Goal: Task Accomplishment & Management: Use online tool/utility

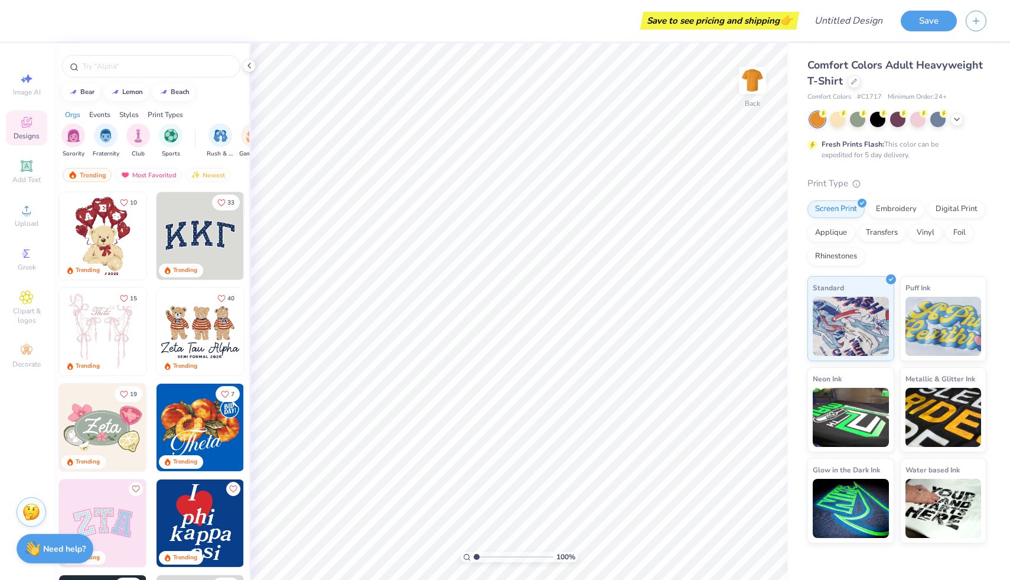
click at [122, 321] on img at bounding box center [102, 331] width 87 height 87
click at [62, 137] on div "filter for Sorority" at bounding box center [73, 134] width 24 height 24
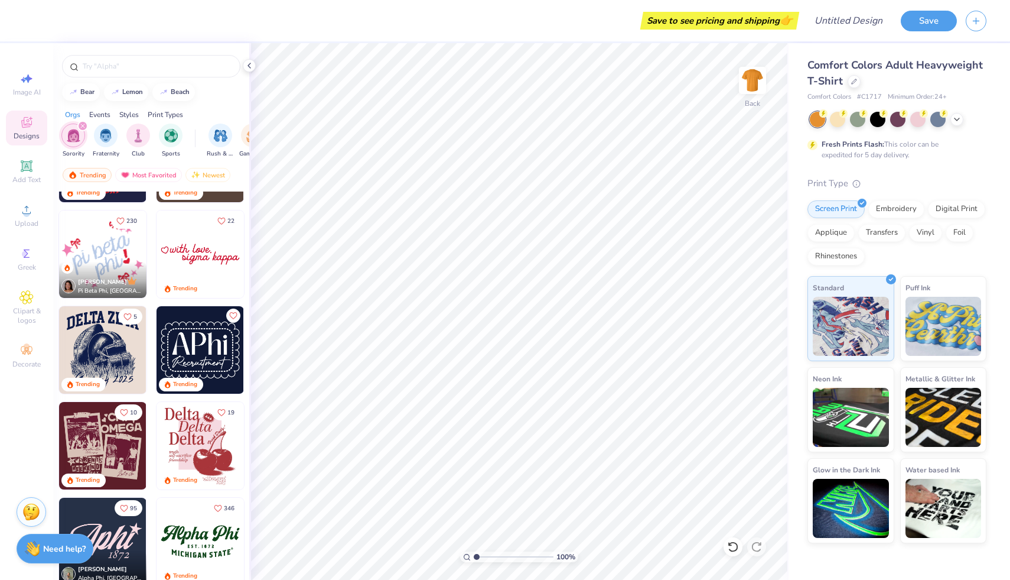
scroll to position [559, 0]
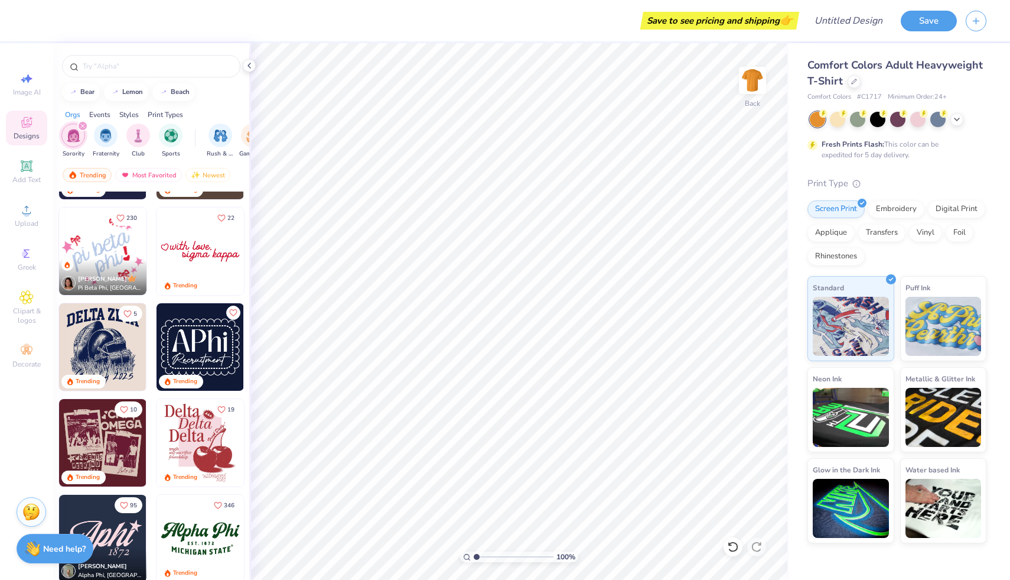
click at [201, 261] on img at bounding box center [200, 250] width 87 height 87
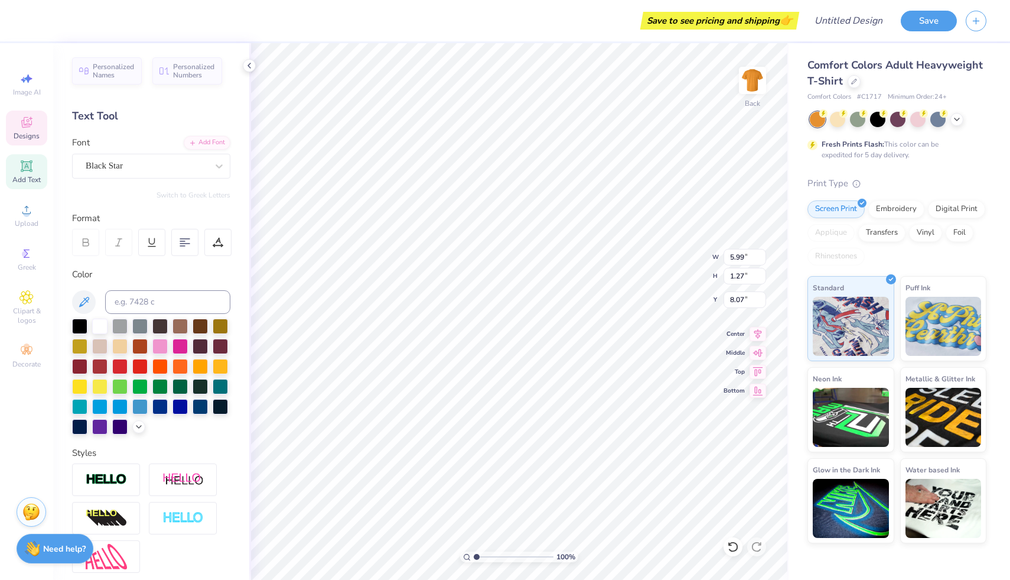
type input "8.06"
type textarea "sigma"
type input "4.40"
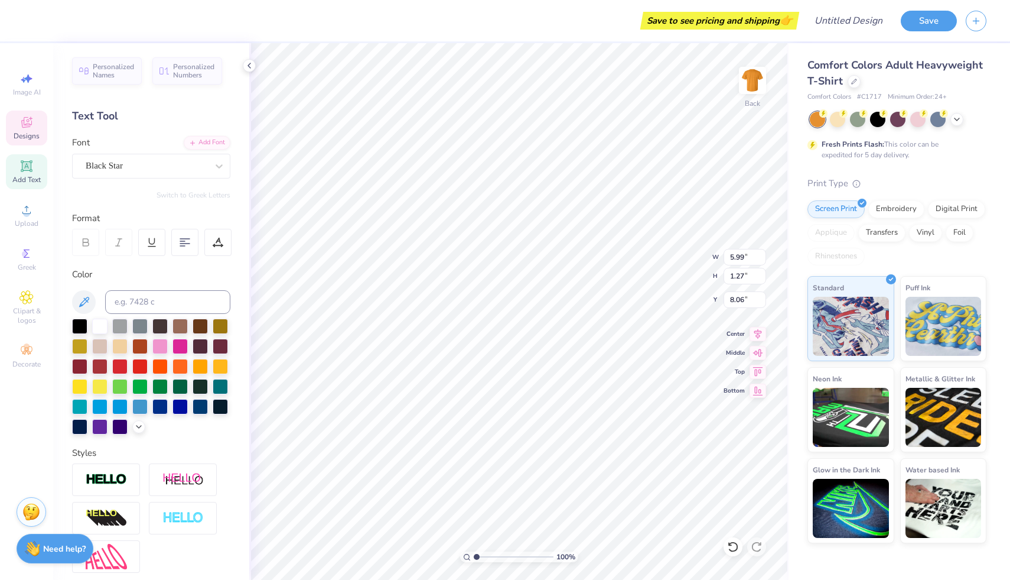
type input "1.00"
type input "3.00"
click at [24, 141] on div "Designs" at bounding box center [26, 127] width 41 height 35
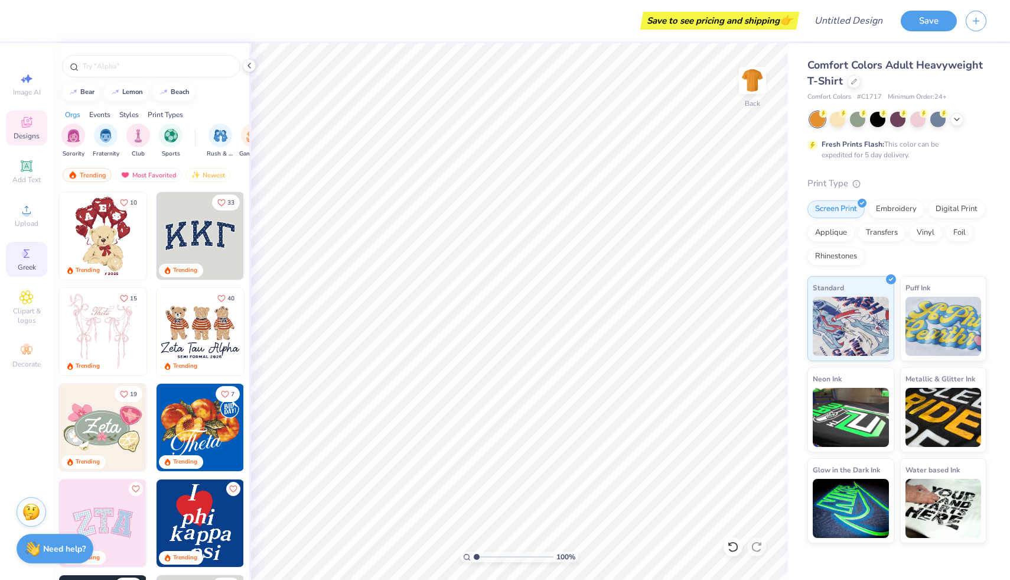
click at [29, 265] on span "Greek" at bounding box center [27, 266] width 18 height 9
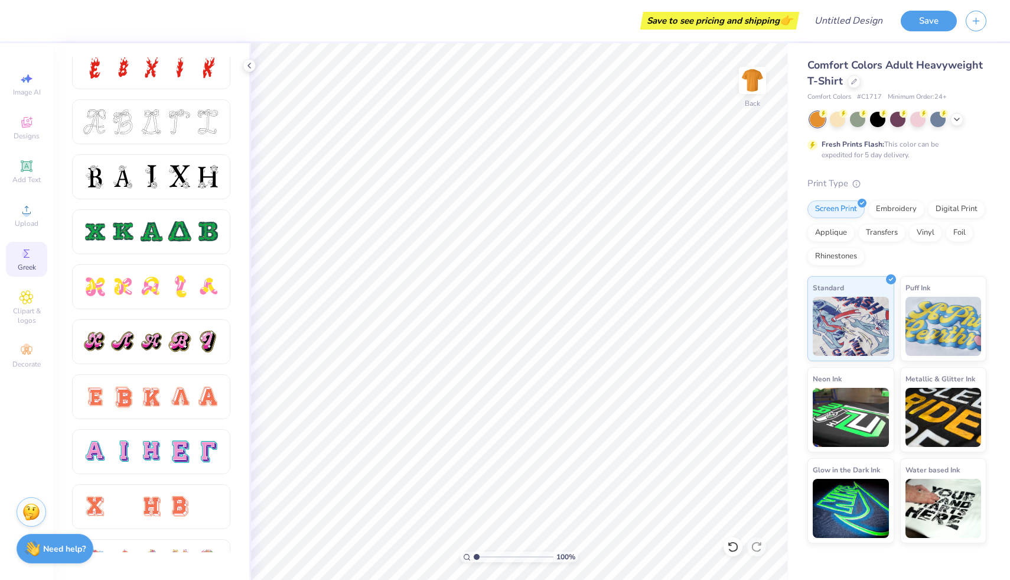
scroll to position [463, 0]
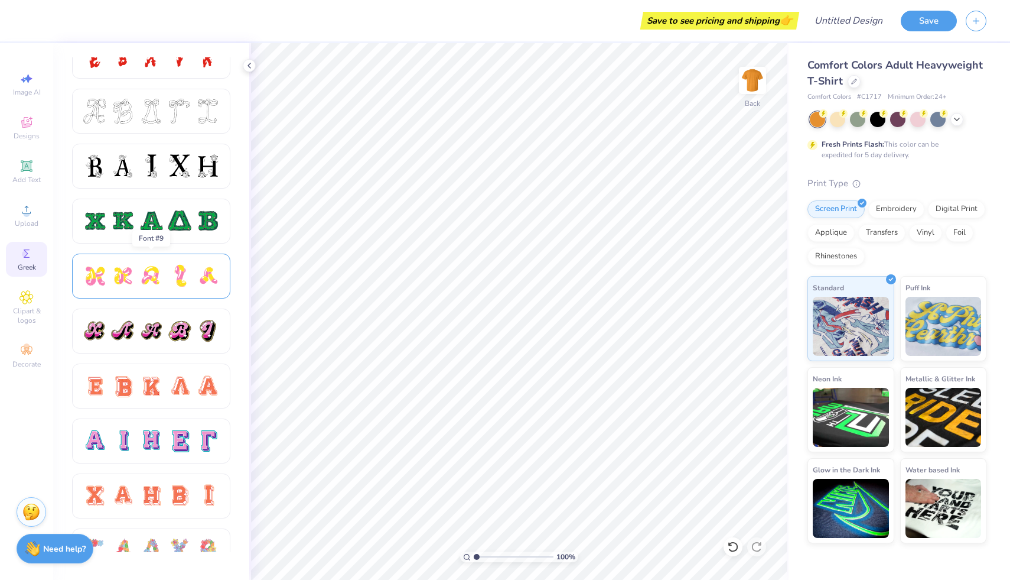
click at [186, 275] on div at bounding box center [179, 275] width 25 height 25
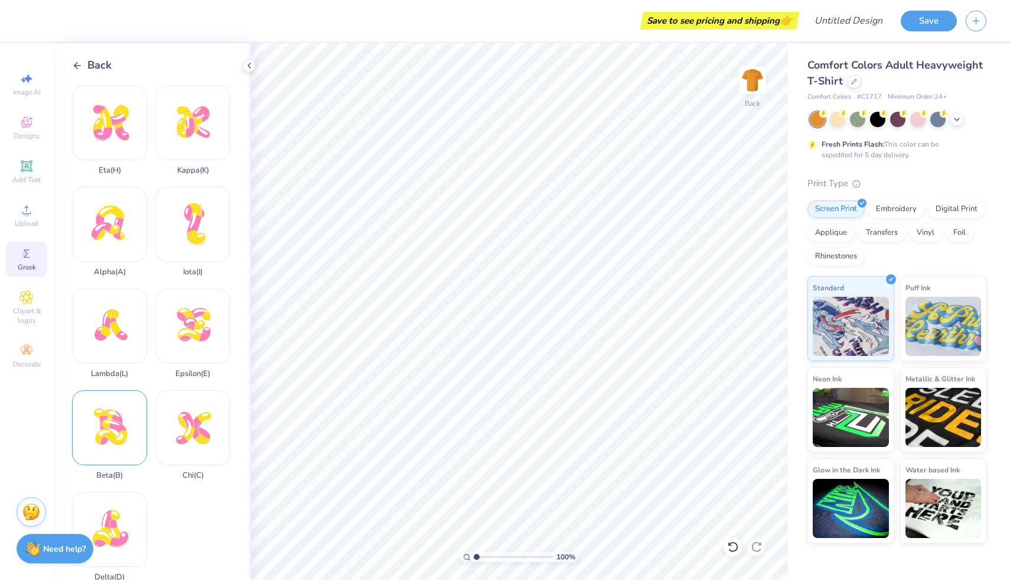
scroll to position [16, 0]
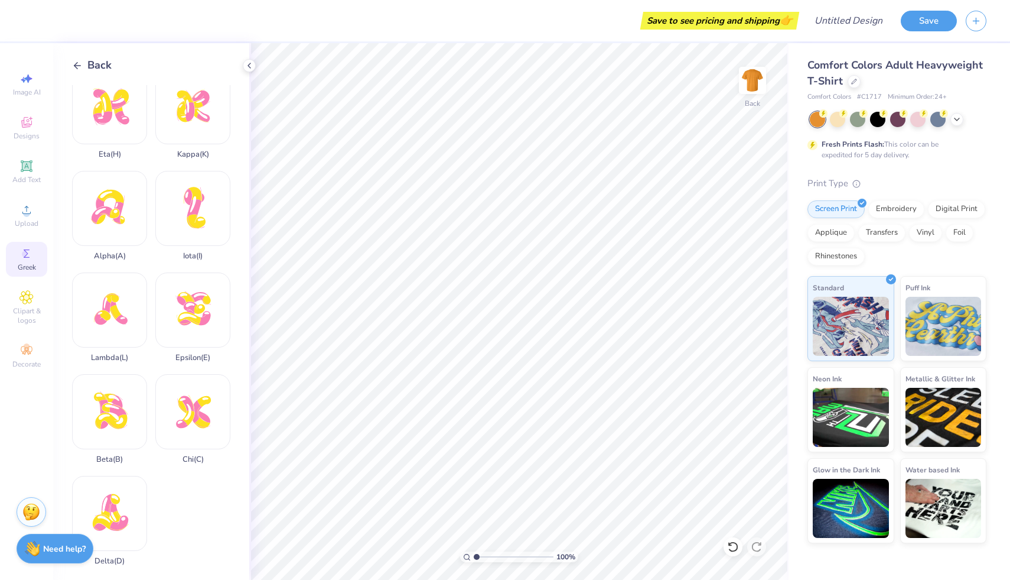
click at [83, 64] on div "Back" at bounding box center [92, 65] width 40 height 16
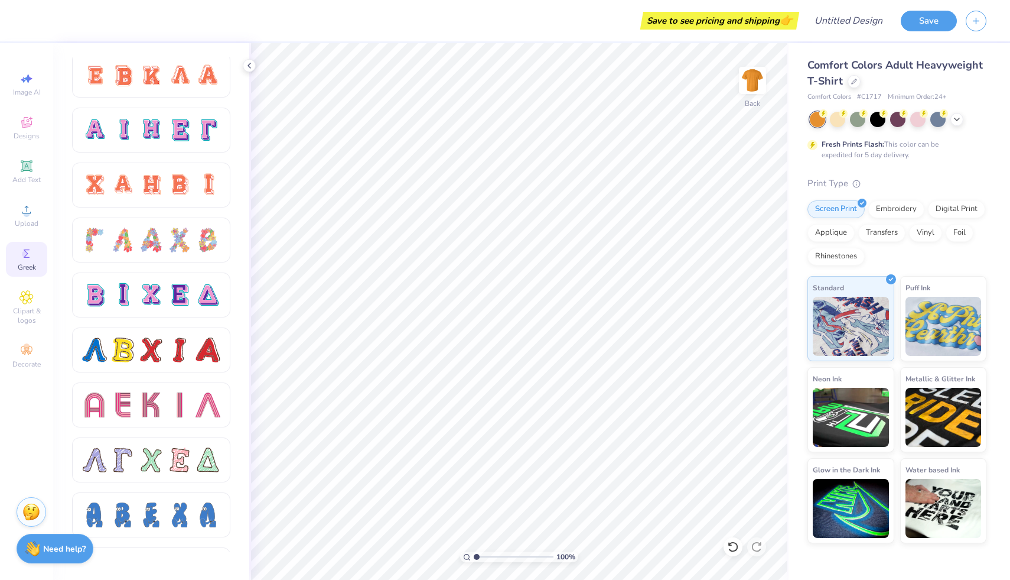
scroll to position [779, 0]
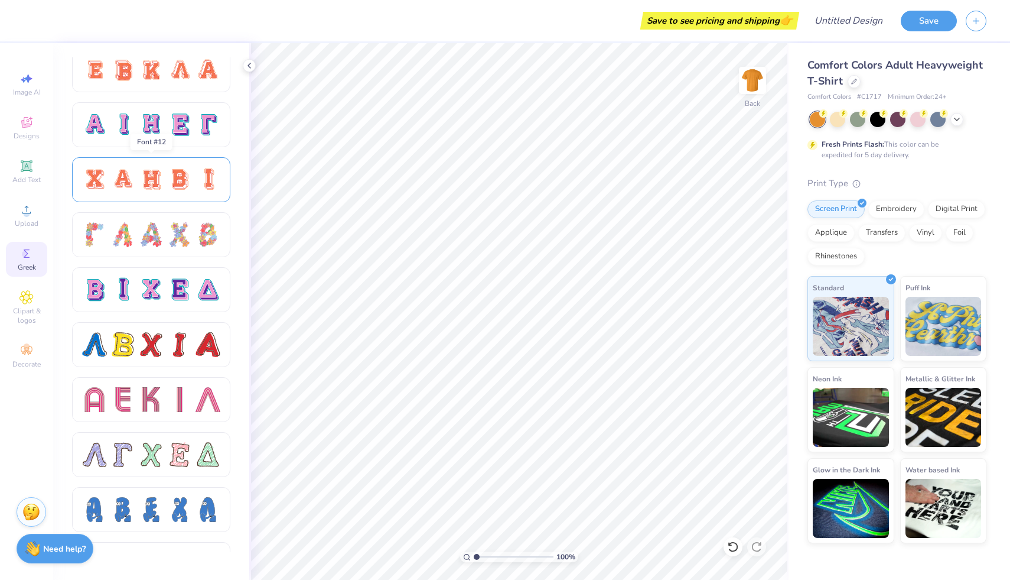
click at [169, 193] on div at bounding box center [151, 179] width 158 height 45
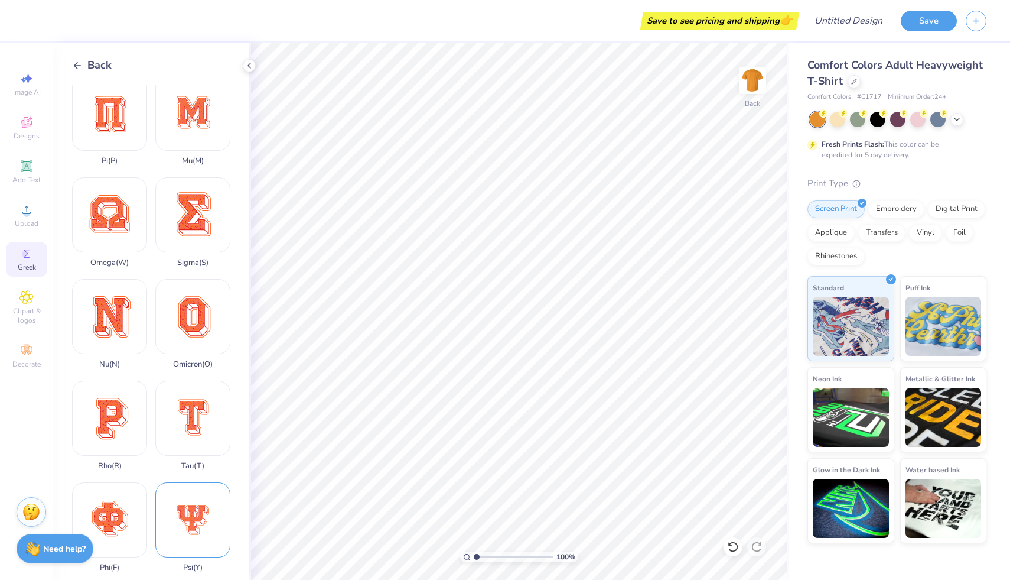
scroll to position [309, 0]
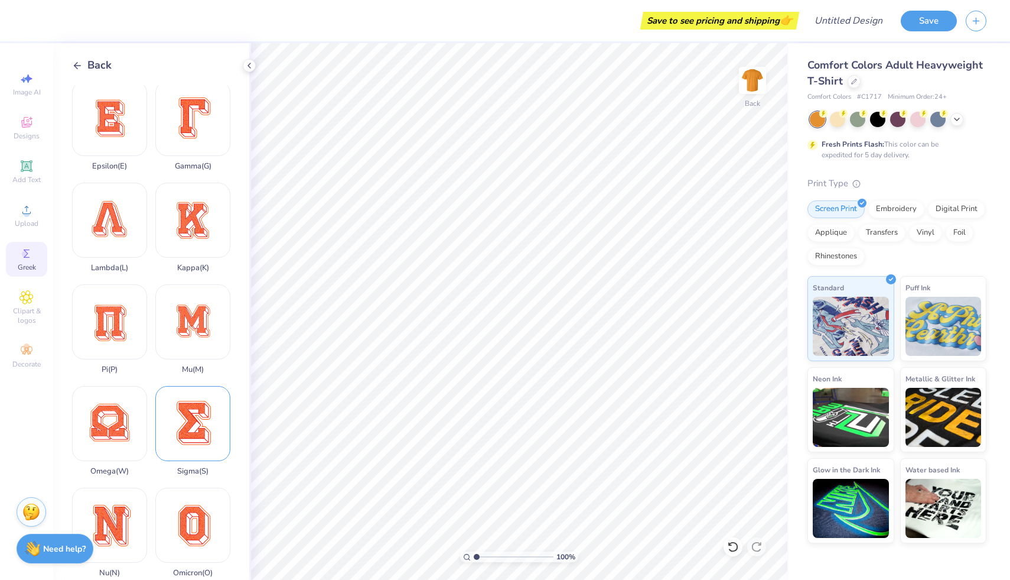
click at [196, 429] on div "Sigma ( S )" at bounding box center [192, 431] width 75 height 90
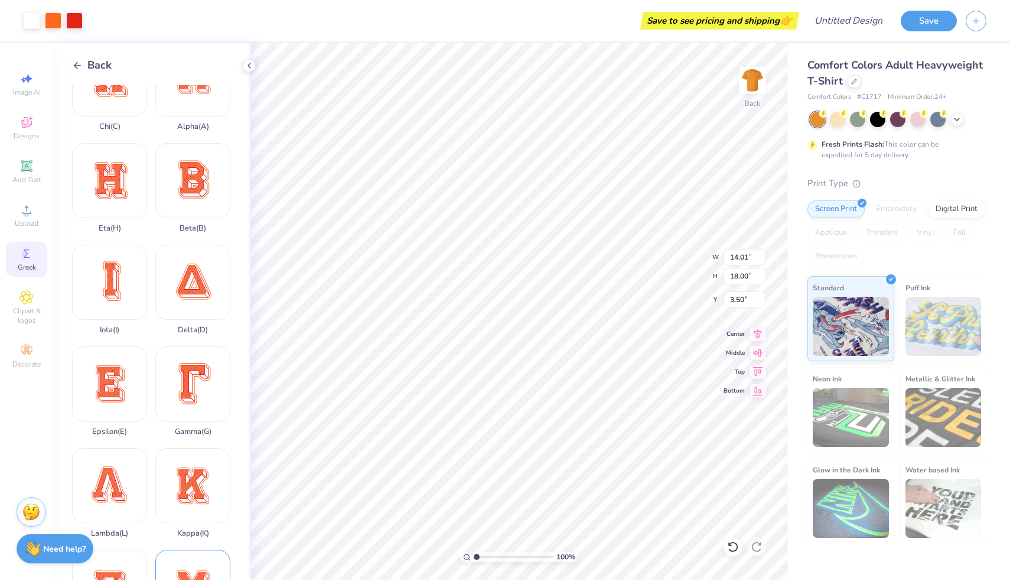
scroll to position [0, 0]
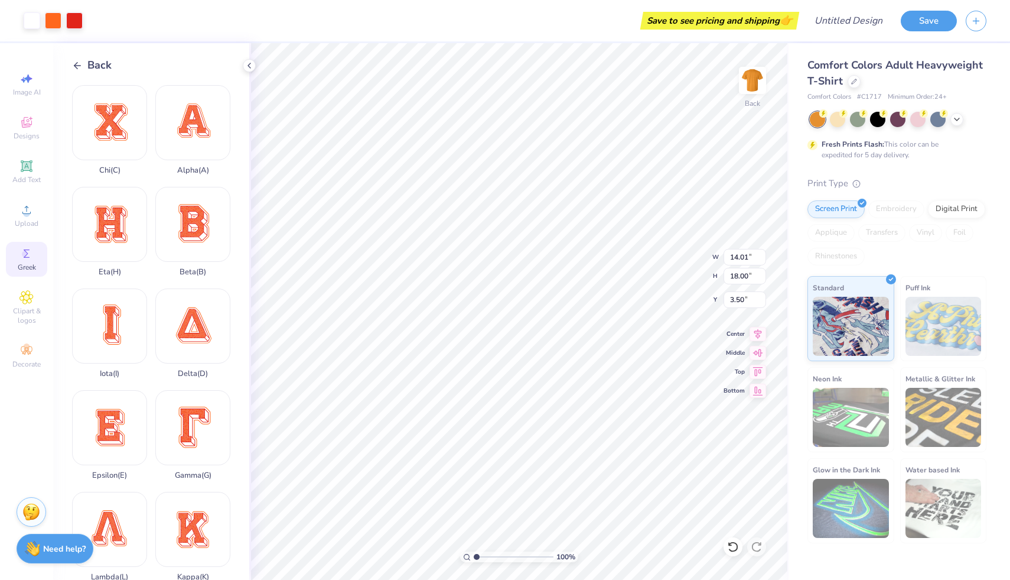
type input "7.22"
type input "9.28"
type input "5.33"
click at [211, 142] on div "Alpha ( A )" at bounding box center [192, 130] width 75 height 90
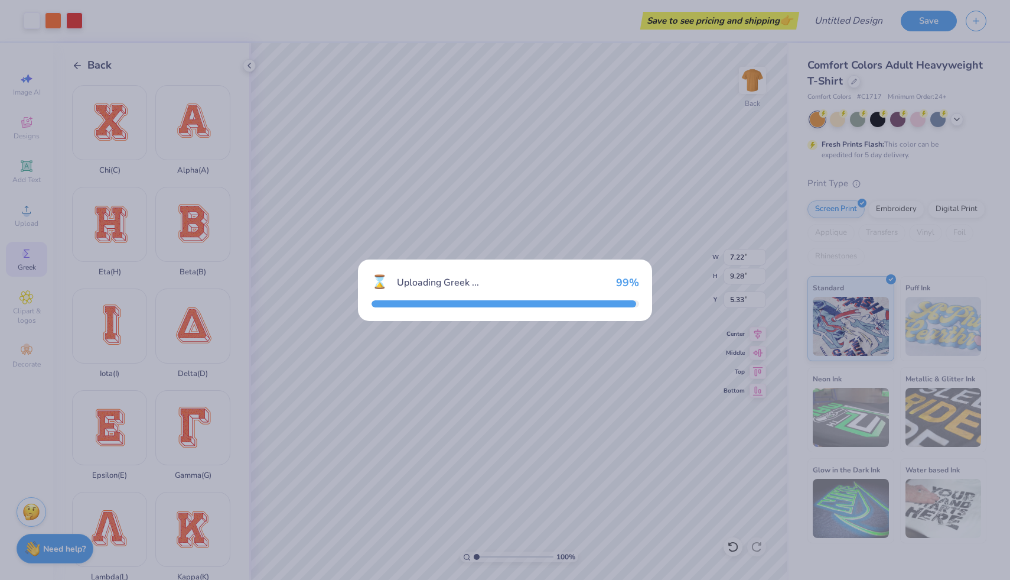
type input "14.23"
type input "14.66"
type input "5.17"
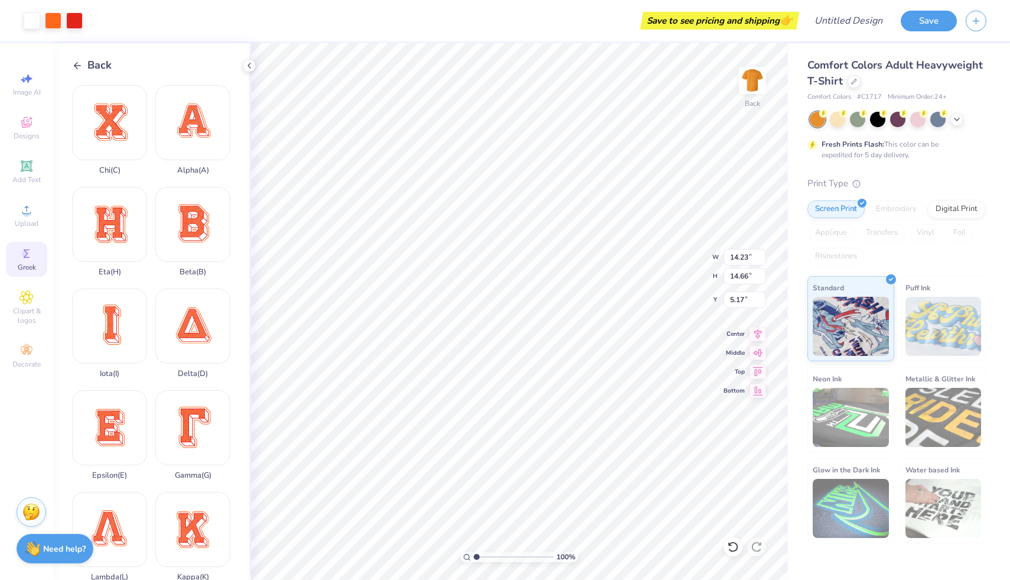
type input "6.90"
type input "7.11"
type input "7.22"
type input "9.28"
type input "5.33"
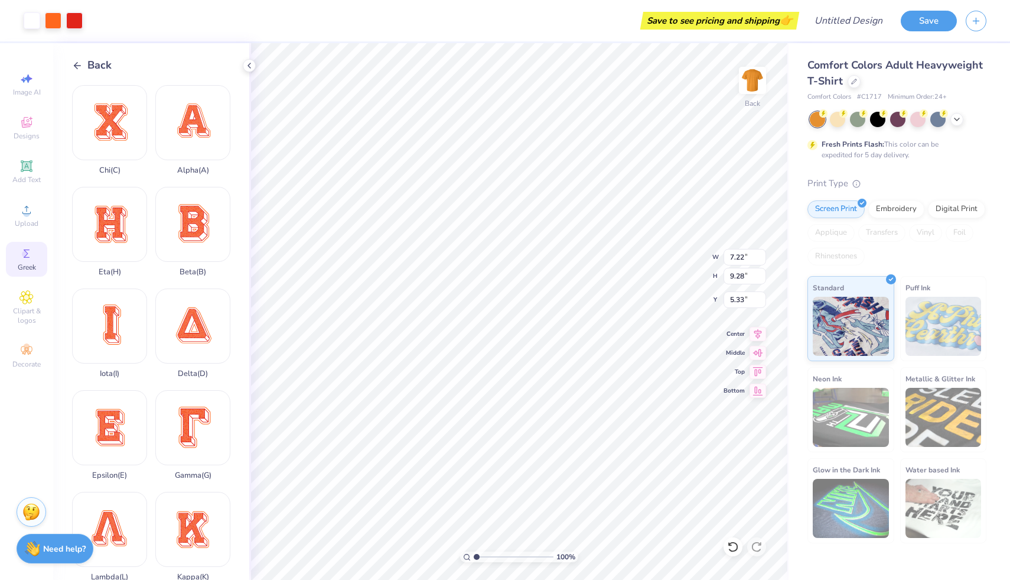
type input "5.06"
type input "6.51"
type input "5.17"
type input "6.90"
type input "7.11"
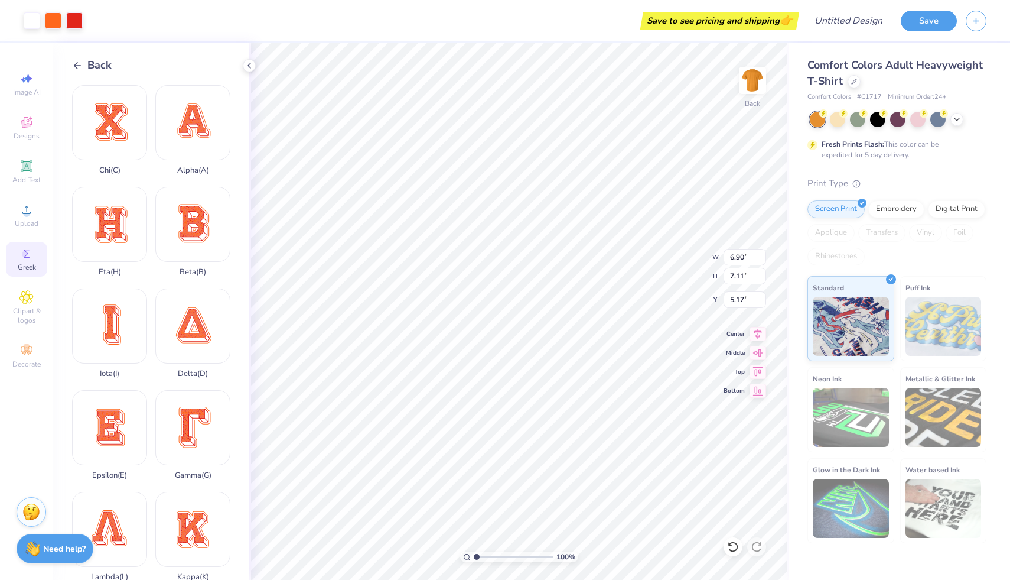
type input "6.26"
type input "6.45"
click at [74, 64] on icon at bounding box center [77, 65] width 11 height 11
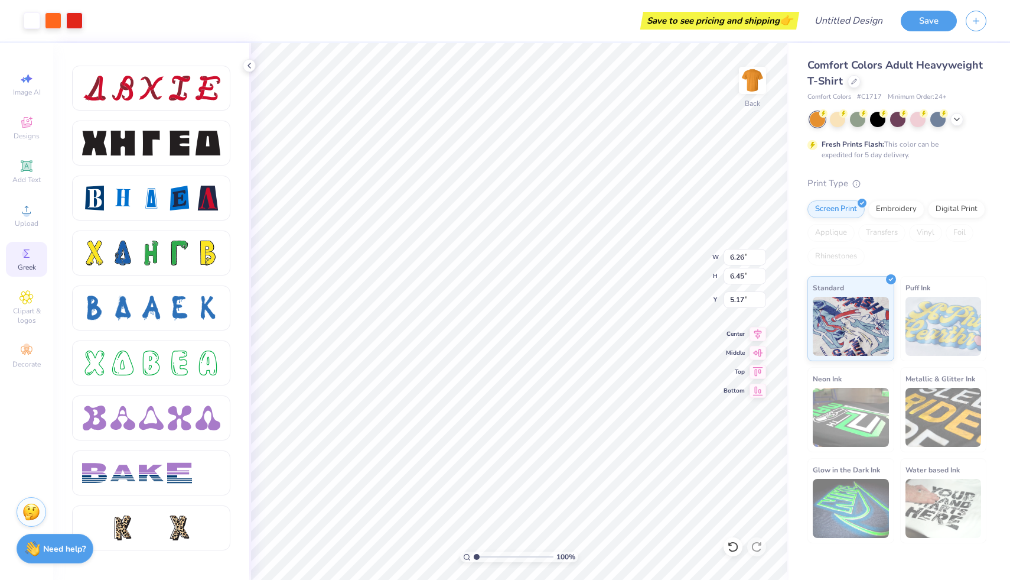
scroll to position [1529, 0]
click at [35, 315] on span "Clipart & logos" at bounding box center [26, 315] width 41 height 19
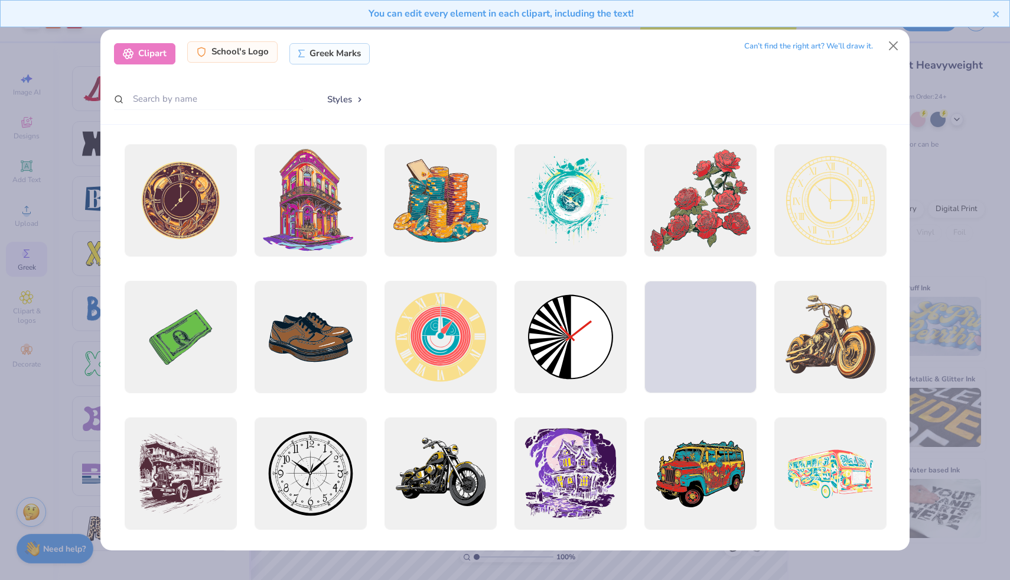
click at [246, 56] on div "School's Logo" at bounding box center [232, 51] width 90 height 21
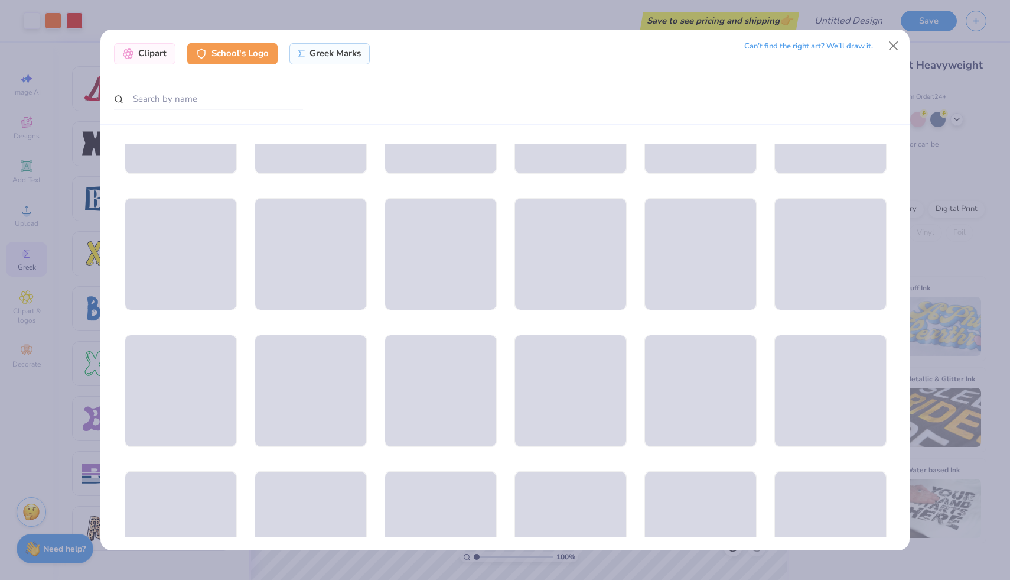
scroll to position [10045, 0]
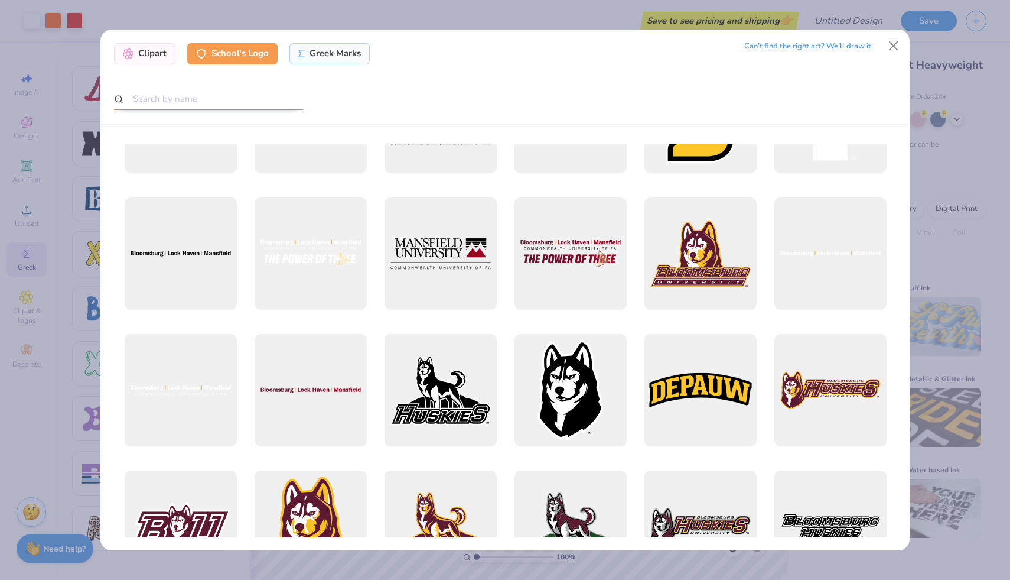
click at [243, 101] on input "text" at bounding box center [208, 99] width 189 height 22
type input "[US_STATE]"
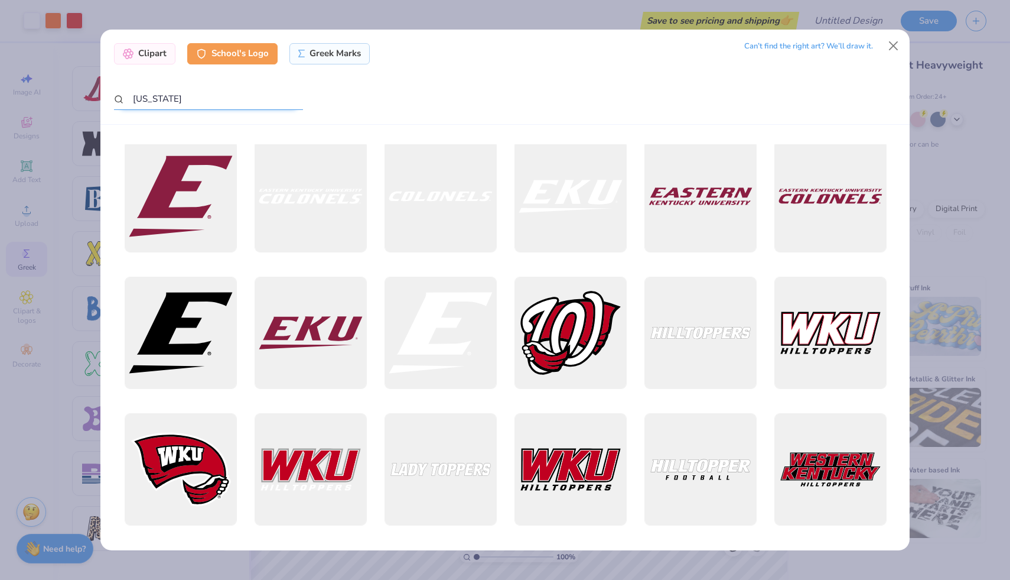
scroll to position [0, 0]
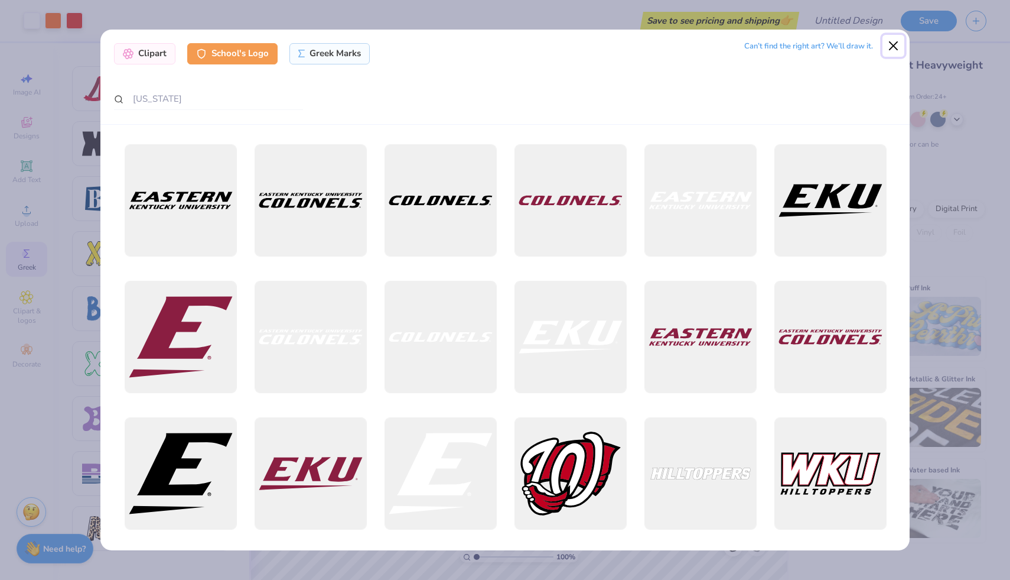
click at [891, 43] on button "Close" at bounding box center [894, 46] width 22 height 22
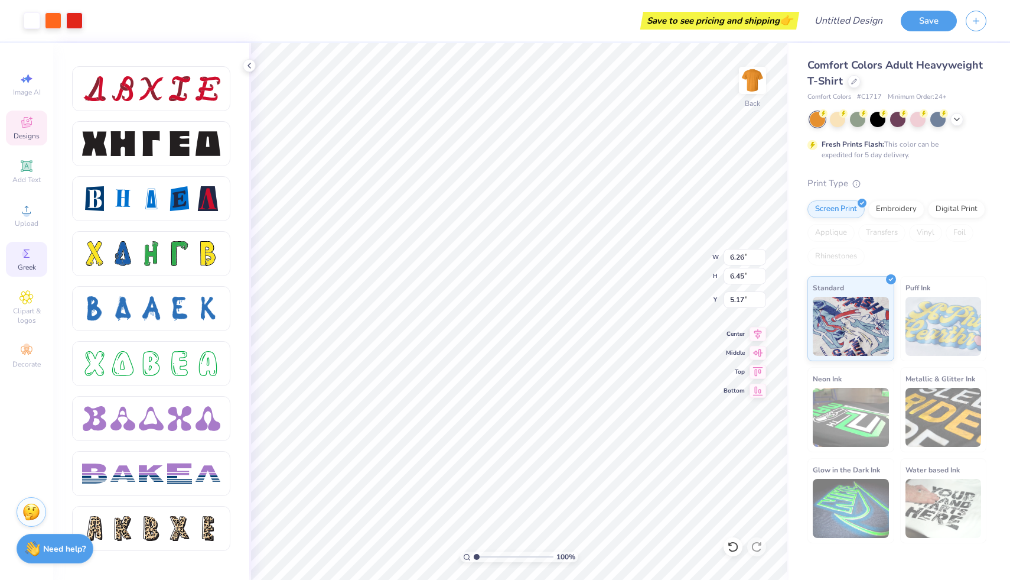
click at [35, 129] on div "Designs" at bounding box center [26, 127] width 41 height 35
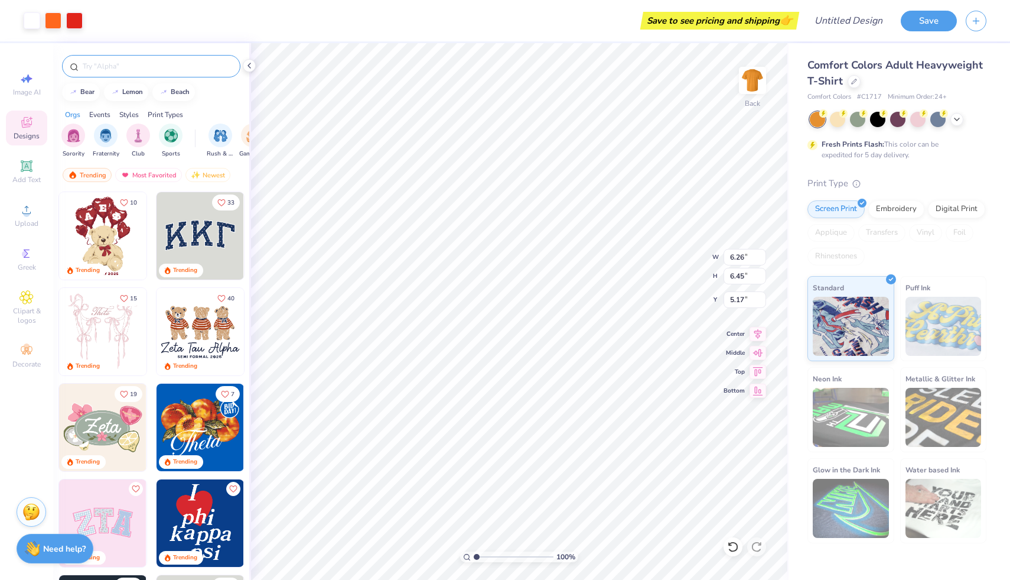
click at [168, 62] on input "text" at bounding box center [157, 66] width 151 height 12
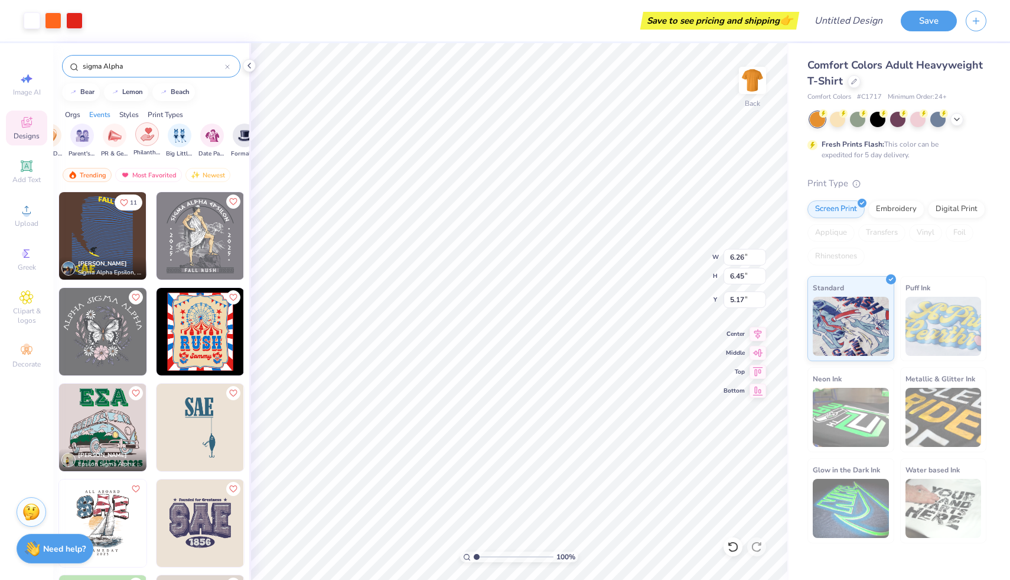
scroll to position [0, 226]
type input "sigma Alpha"
click at [162, 126] on div "filter for Big Little Reveal" at bounding box center [157, 134] width 24 height 24
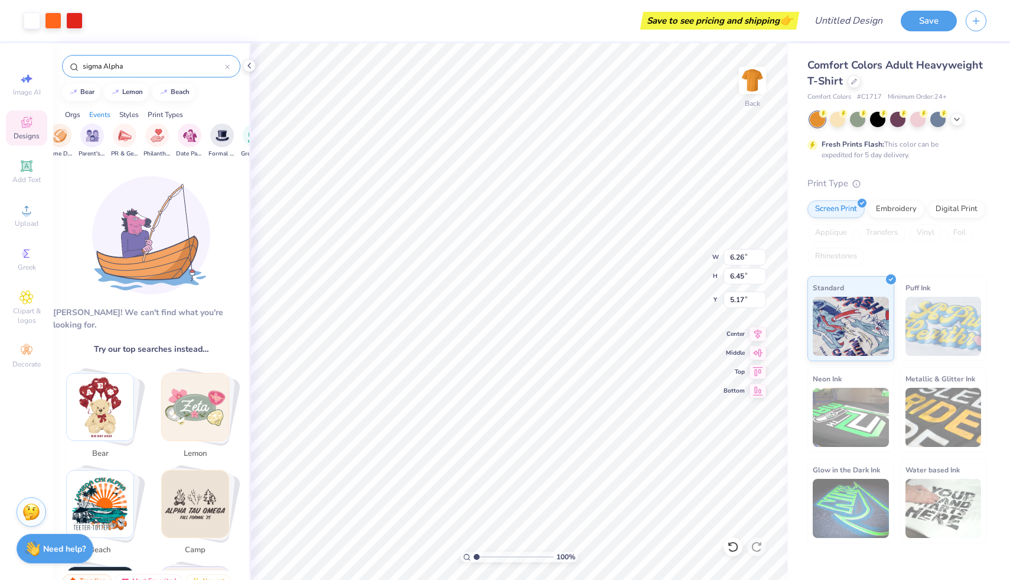
click at [230, 67] on div "sigma Alpha" at bounding box center [151, 66] width 178 height 22
click at [225, 64] on icon at bounding box center [227, 66] width 5 height 5
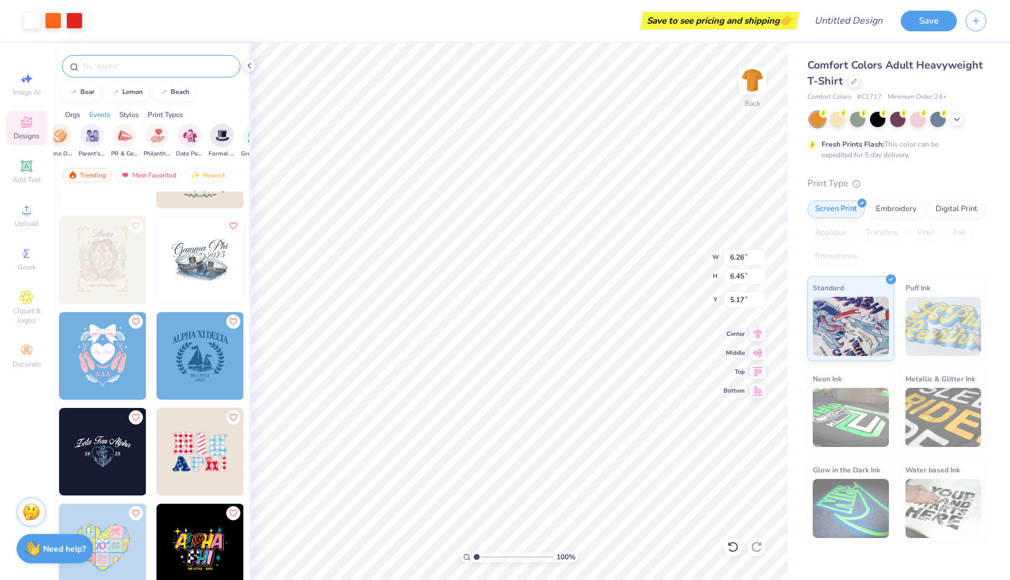
scroll to position [1033, 0]
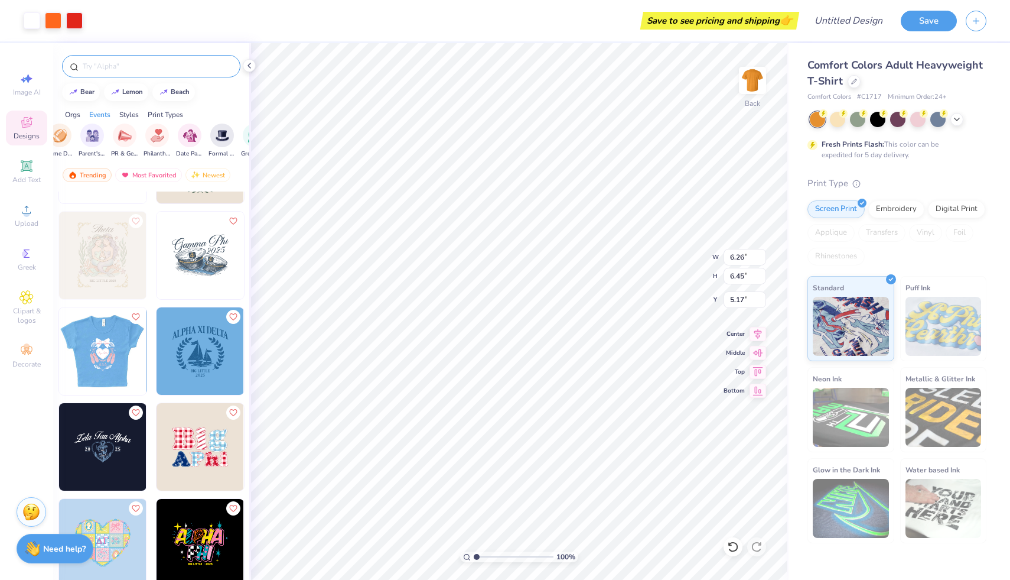
click at [59, 367] on img at bounding box center [15, 350] width 87 height 87
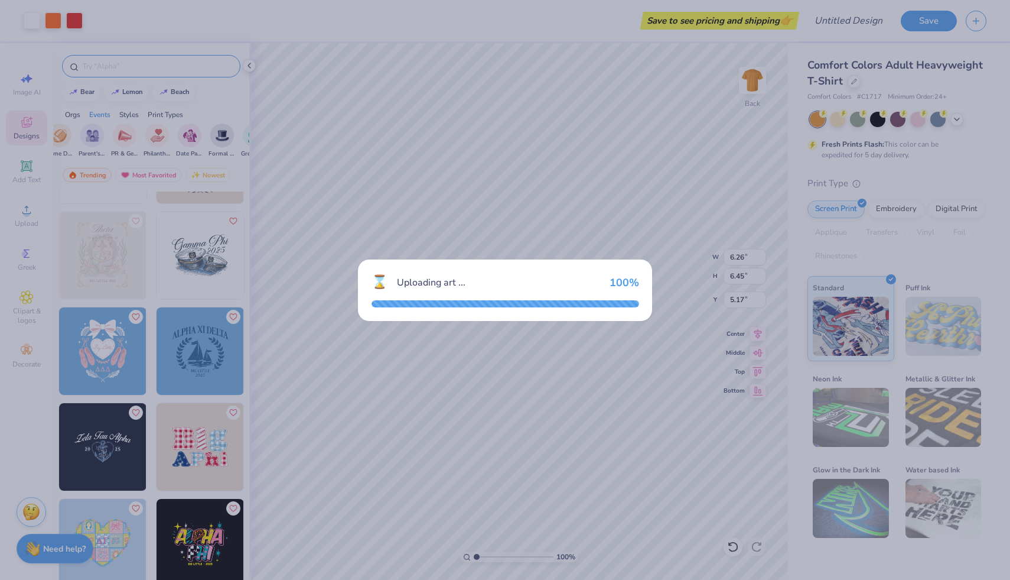
type input "9.02"
type input "11.43"
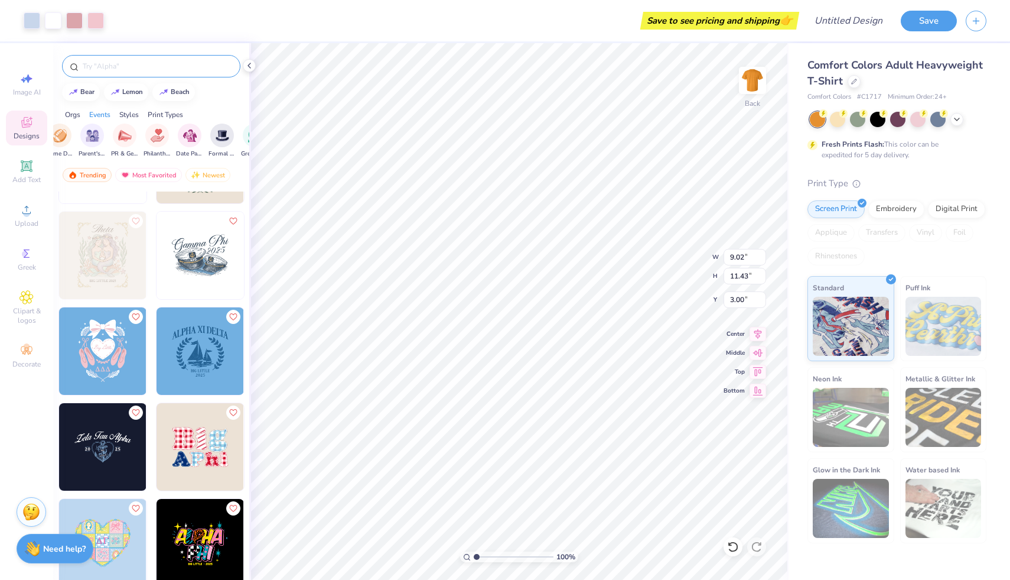
type input "7.27"
type input "4.65"
type input "6.26"
type input "6.45"
type input "4.47"
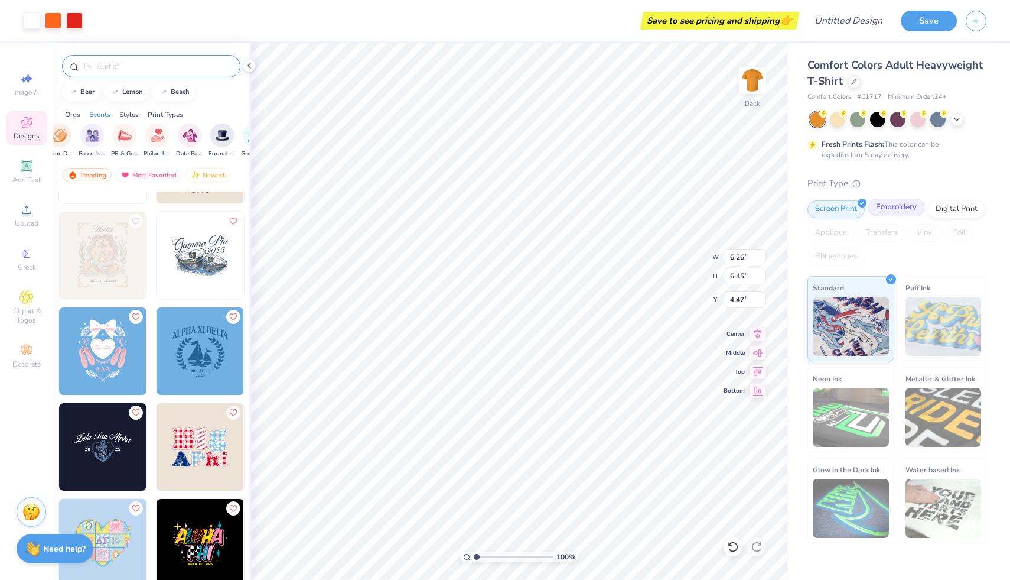
click at [899, 213] on div "Embroidery" at bounding box center [896, 207] width 56 height 18
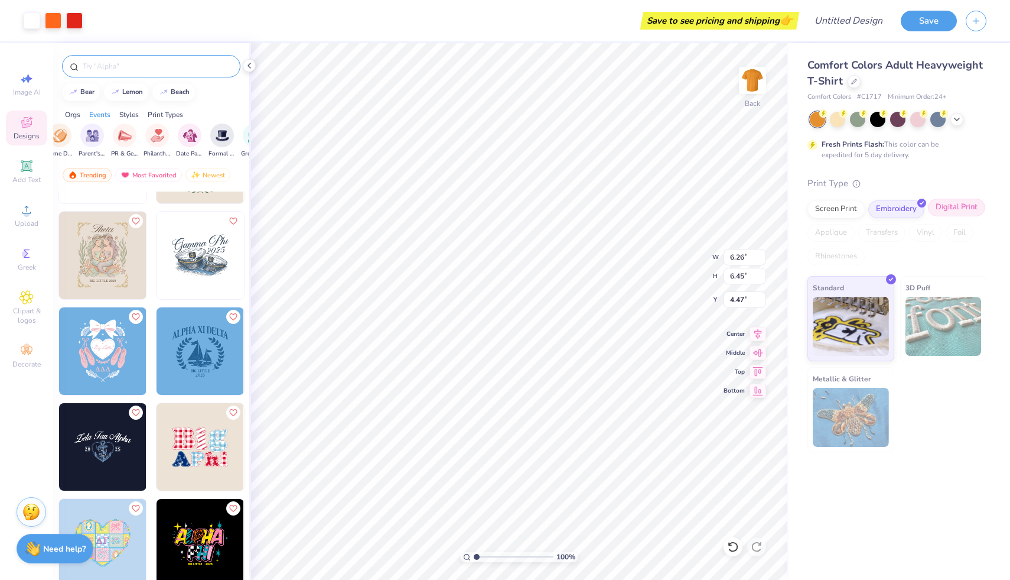
click at [958, 204] on div "Digital Print" at bounding box center [956, 207] width 57 height 18
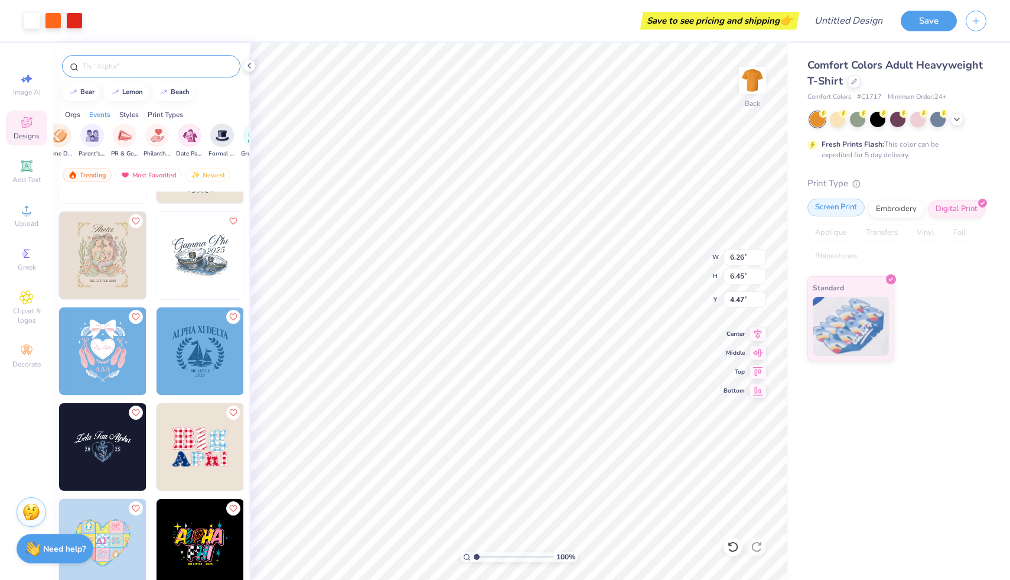
click at [842, 210] on div "Screen Print" at bounding box center [836, 207] width 57 height 18
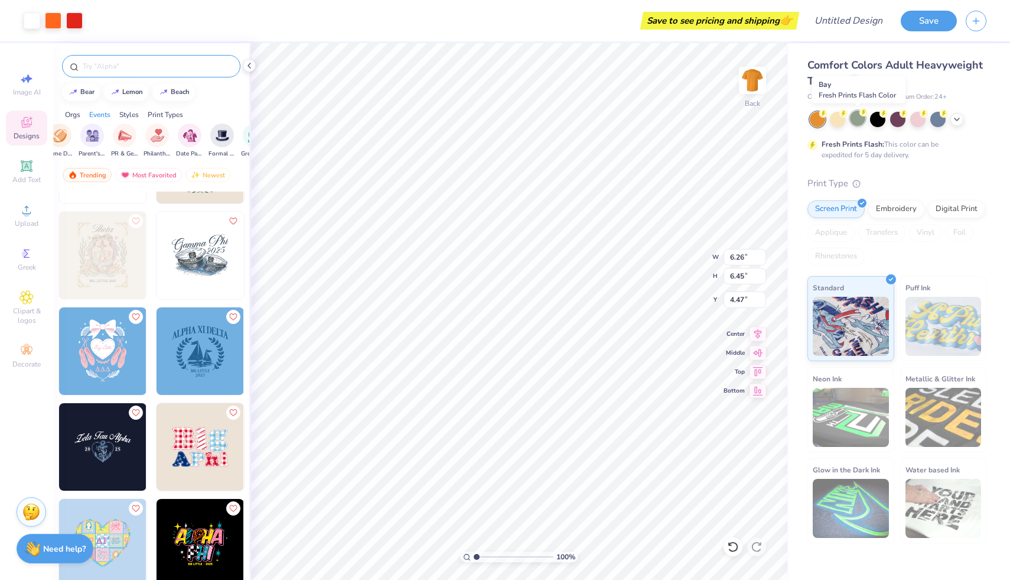
click at [858, 123] on div at bounding box center [857, 117] width 15 height 15
click at [900, 121] on div at bounding box center [897, 117] width 15 height 15
click at [916, 121] on div at bounding box center [917, 117] width 15 height 15
click at [942, 117] on div at bounding box center [937, 117] width 15 height 15
click at [954, 119] on icon at bounding box center [956, 117] width 9 height 9
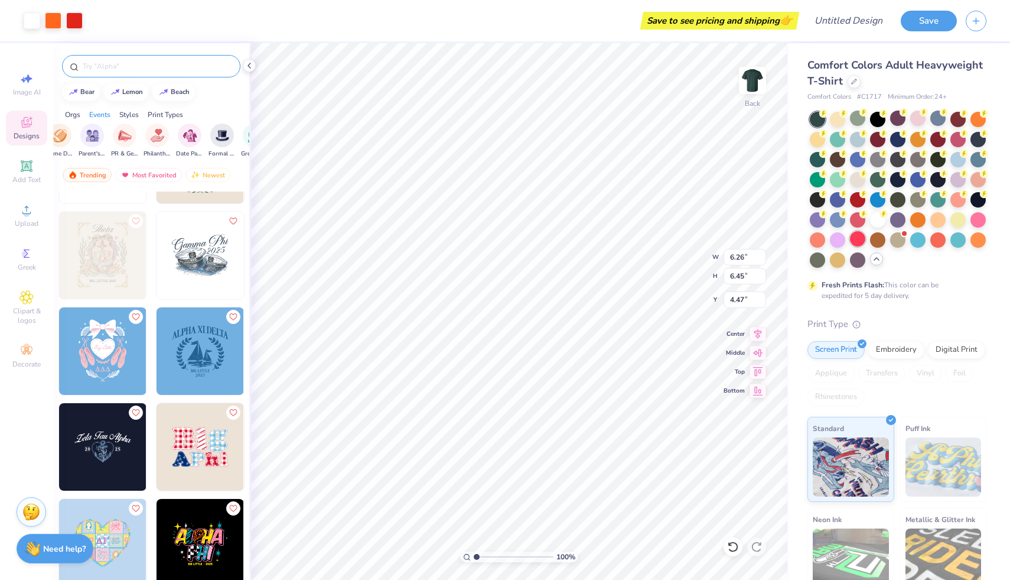
click at [856, 237] on div at bounding box center [857, 238] width 15 height 15
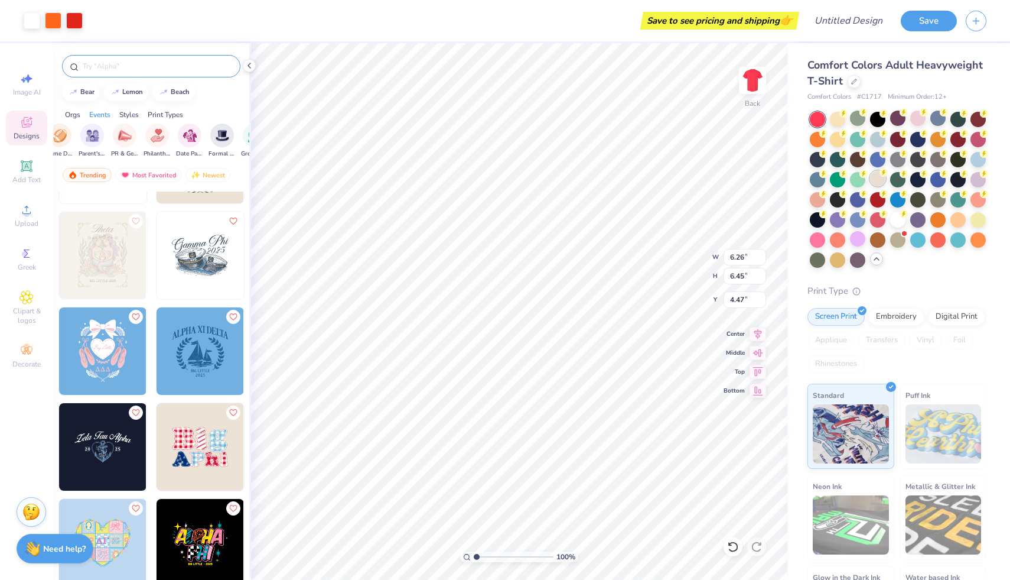
click at [880, 170] on icon at bounding box center [884, 172] width 8 height 8
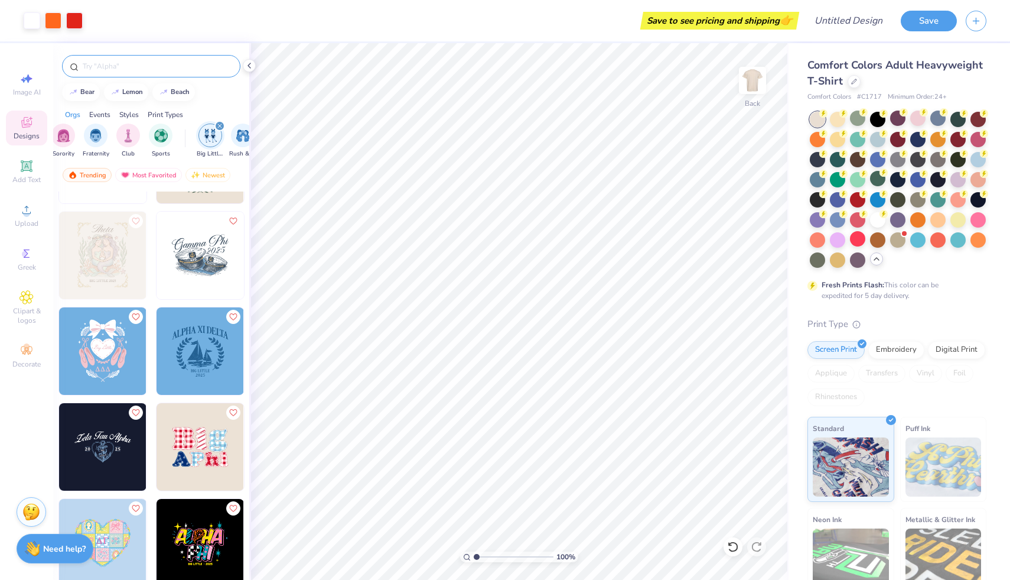
scroll to position [0, 0]
click at [70, 138] on img "filter for Sorority" at bounding box center [74, 135] width 14 height 14
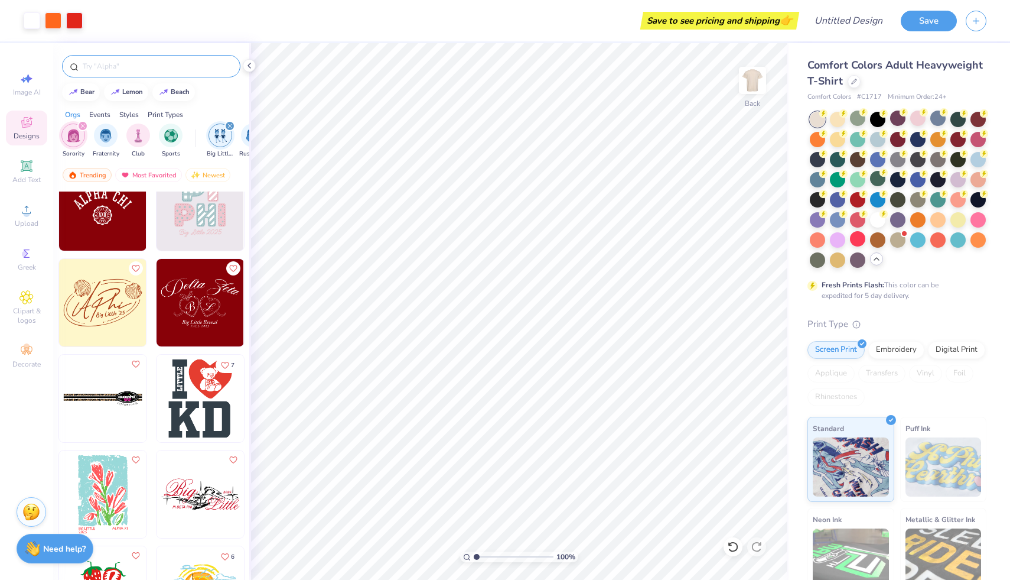
scroll to position [223, 0]
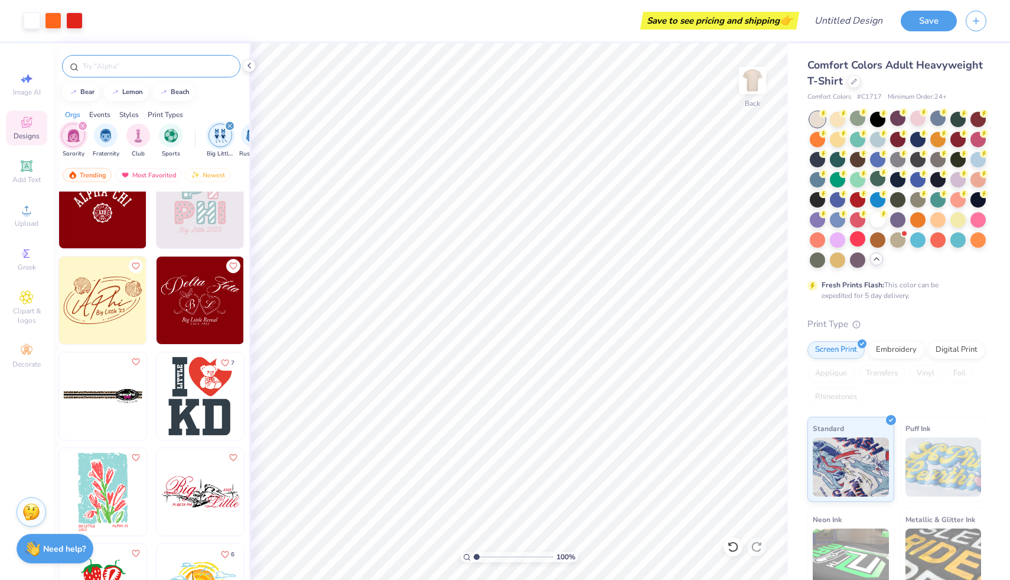
click at [233, 125] on div "filter for Big Little Reveal" at bounding box center [229, 126] width 11 height 11
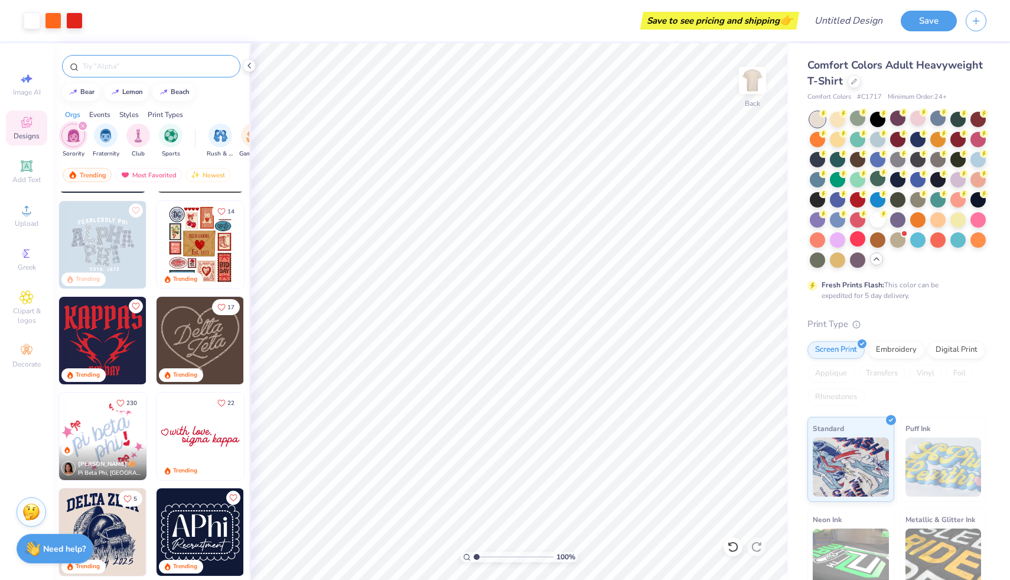
scroll to position [388, 0]
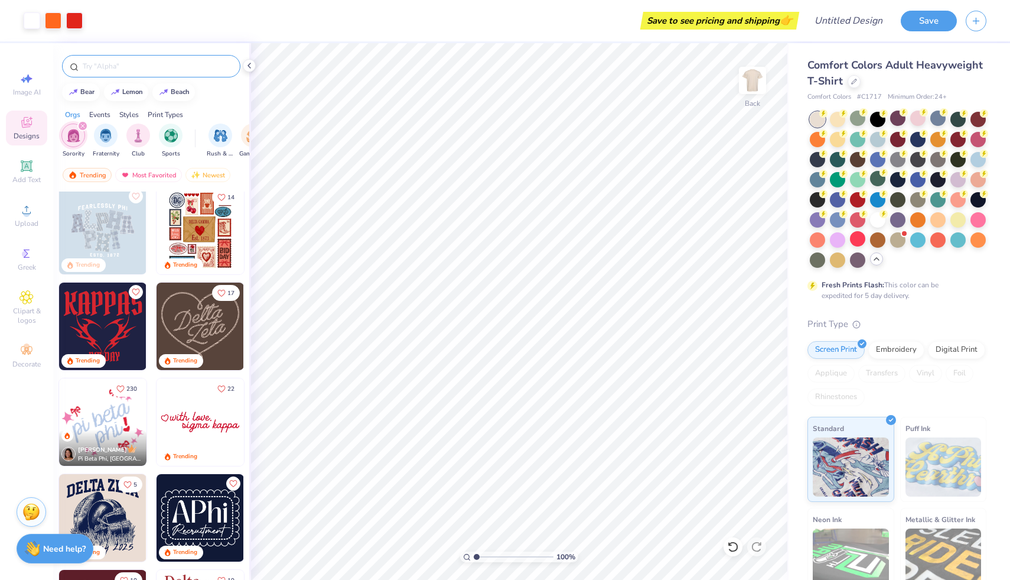
click at [196, 334] on img at bounding box center [200, 325] width 87 height 87
type input "6.26"
type input "6.45"
type input "4.47"
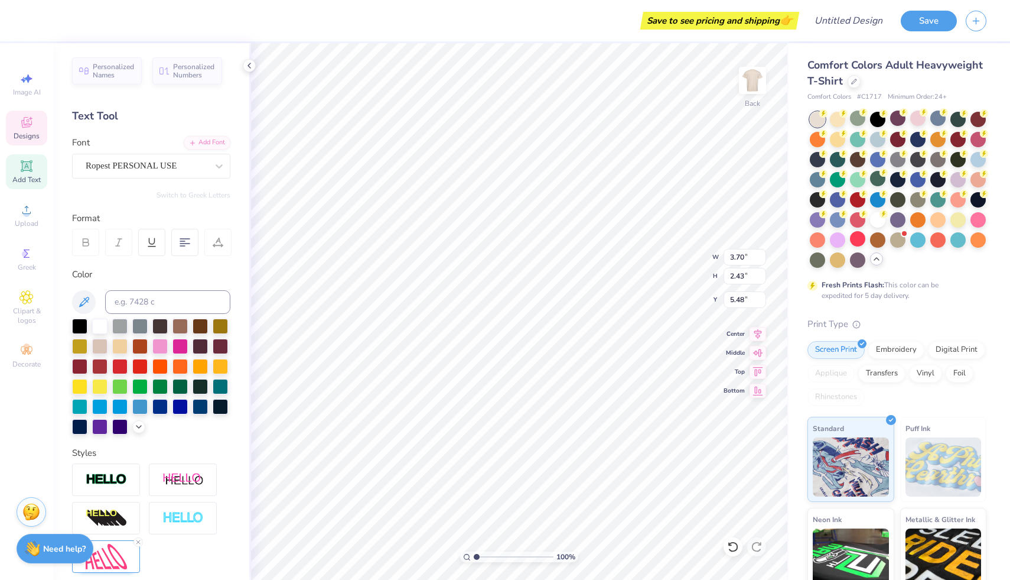
type textarea "Alpha"
type input "4.70"
type input "2.61"
type input "4.09"
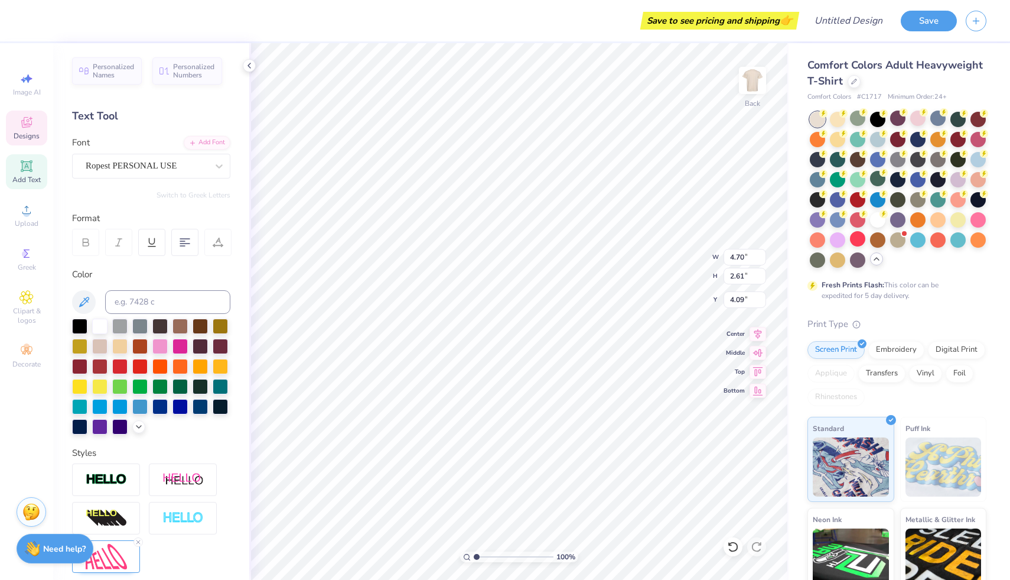
type textarea "Sigma"
type input "3.53"
type input "5.91"
type input "5.20"
click at [821, 141] on div at bounding box center [817, 138] width 15 height 15
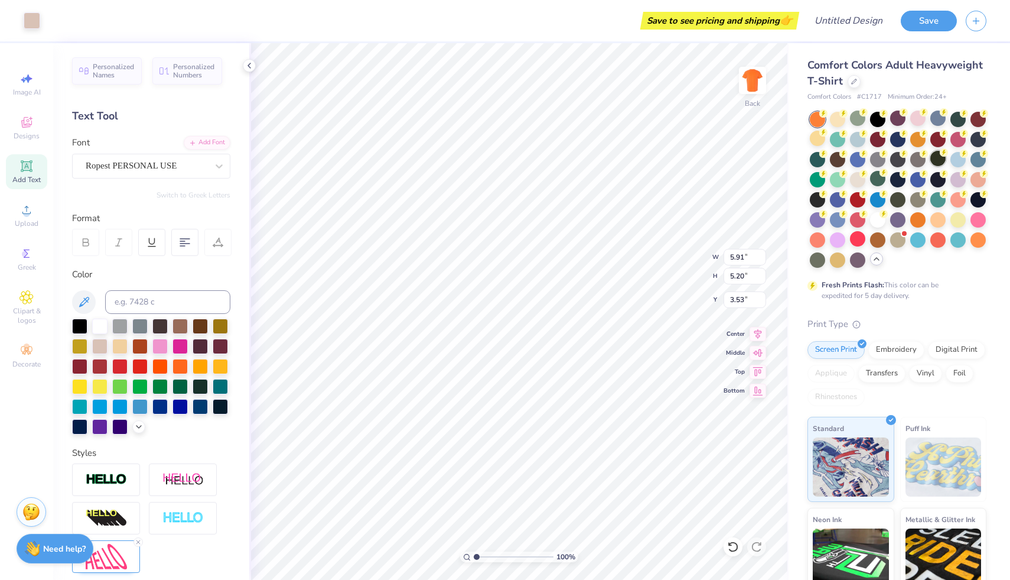
click at [933, 156] on div at bounding box center [937, 158] width 15 height 15
click at [920, 179] on div at bounding box center [917, 178] width 15 height 15
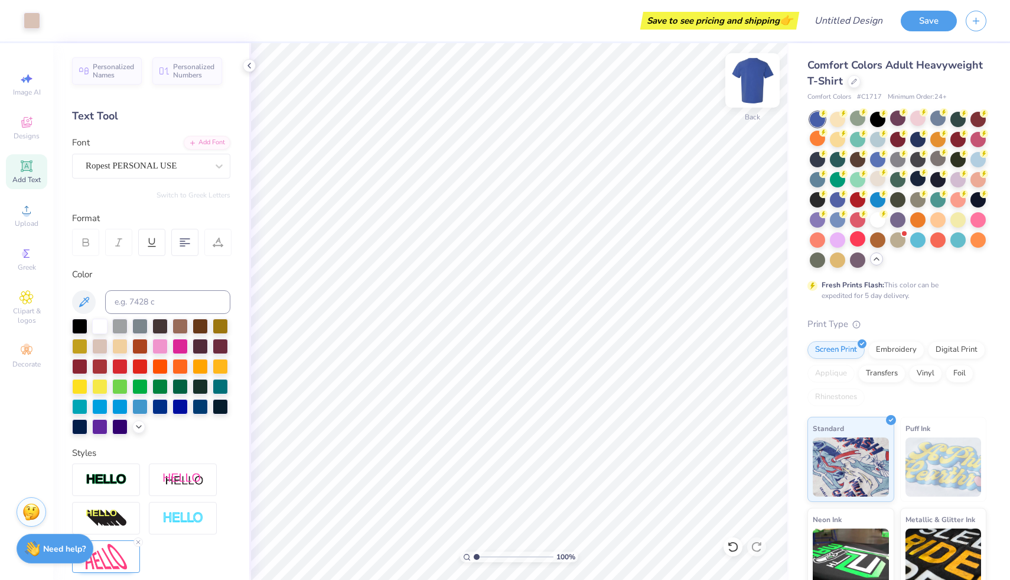
click at [756, 82] on img at bounding box center [752, 80] width 47 height 47
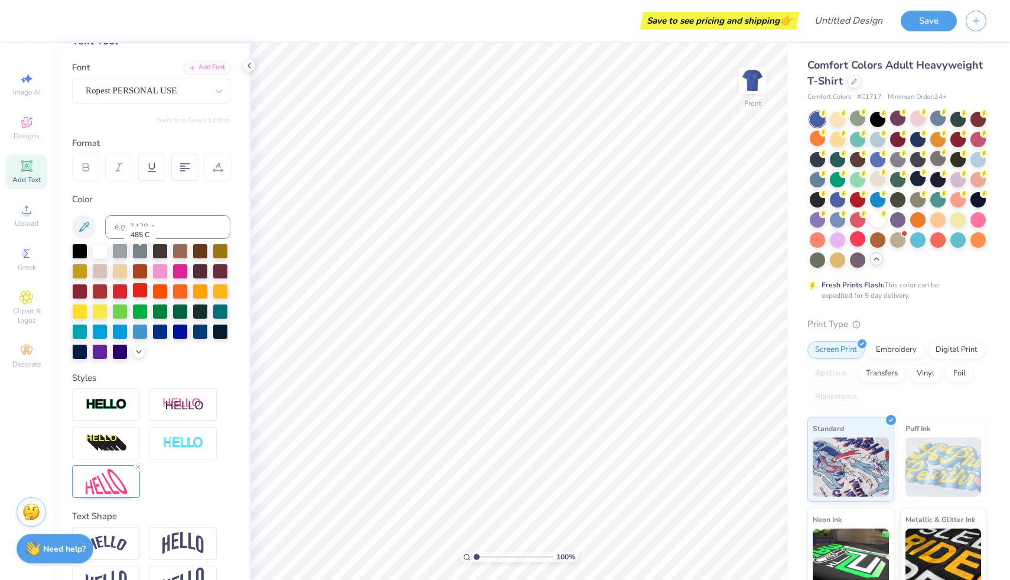
scroll to position [107, 0]
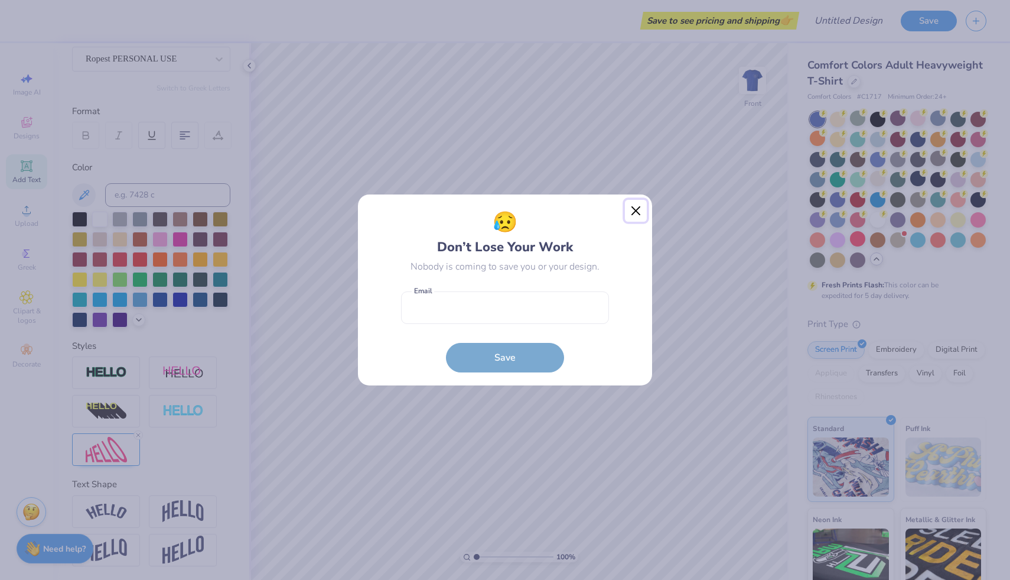
click at [631, 214] on button "Close" at bounding box center [636, 211] width 22 height 22
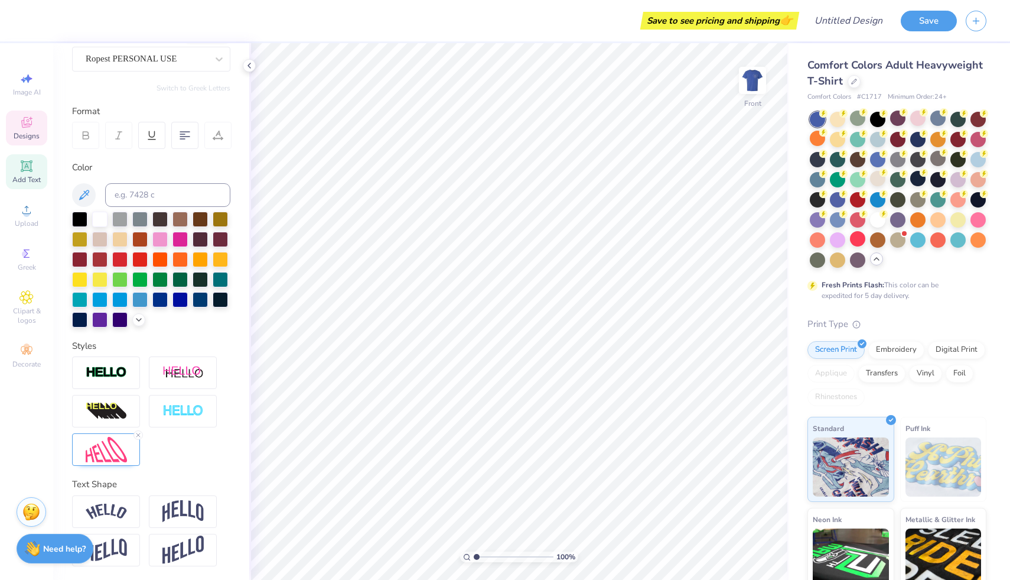
click at [21, 118] on icon at bounding box center [26, 122] width 14 height 14
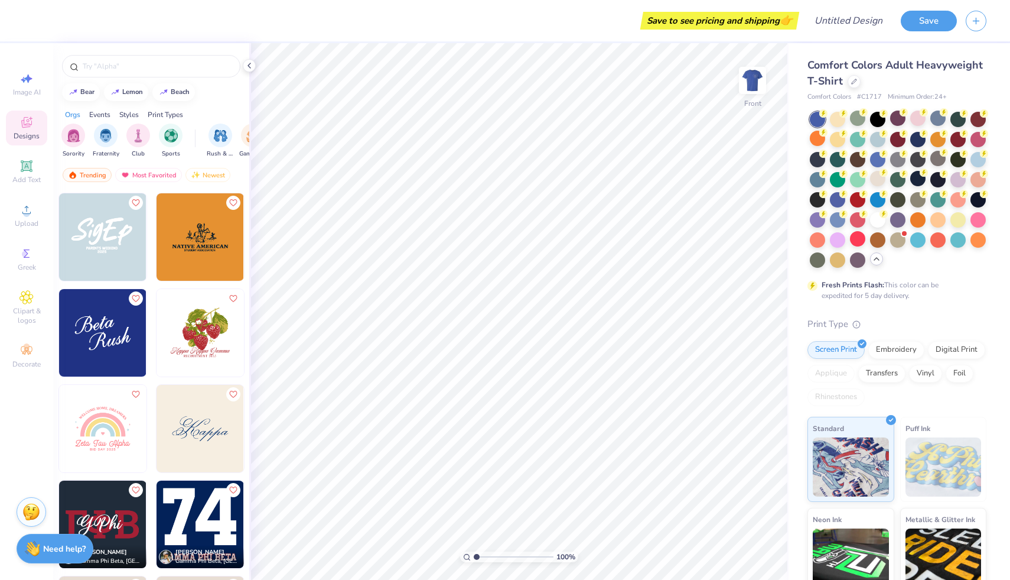
scroll to position [3648, 0]
